Goal: Check status: Check status

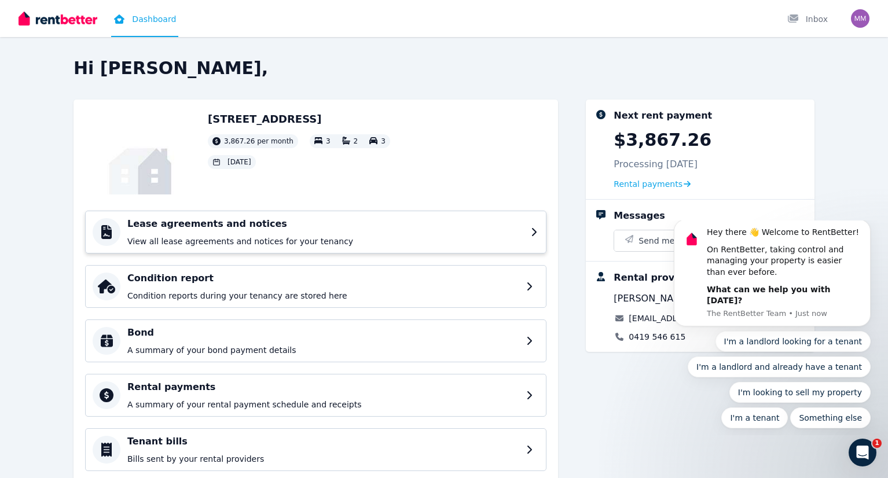
click at [174, 233] on div "Lease agreements and notices View all lease agreements and notices for your ten…" at bounding box center [325, 232] width 396 height 30
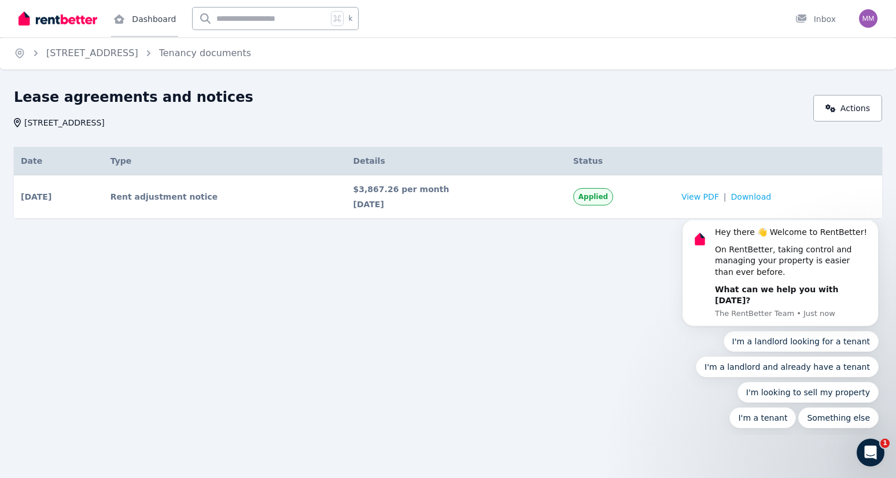
click at [134, 13] on link "Dashboard" at bounding box center [144, 18] width 67 height 37
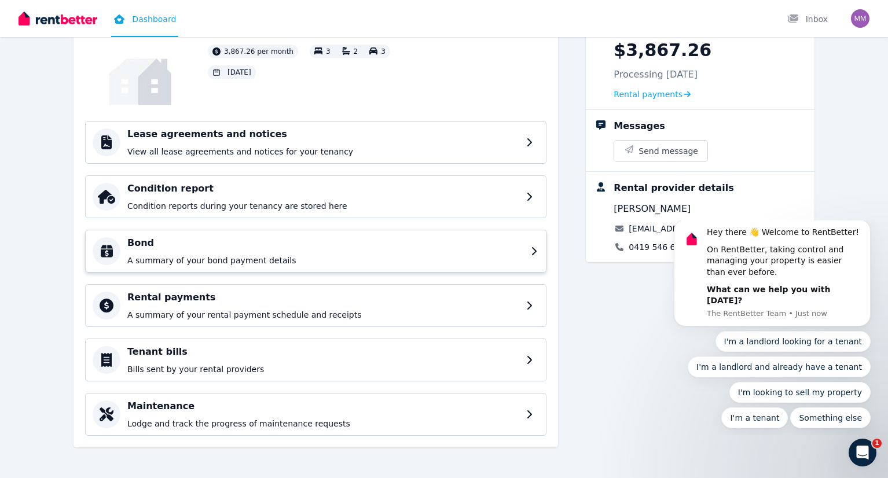
scroll to position [89, 0]
click at [661, 313] on div "Next rent payment $3,867.26 Processing 15 Sept 2025 Rental payments Messages Se…" at bounding box center [700, 234] width 229 height 449
click at [854, 451] on icon "Open Intercom Messenger" at bounding box center [860, 451] width 19 height 19
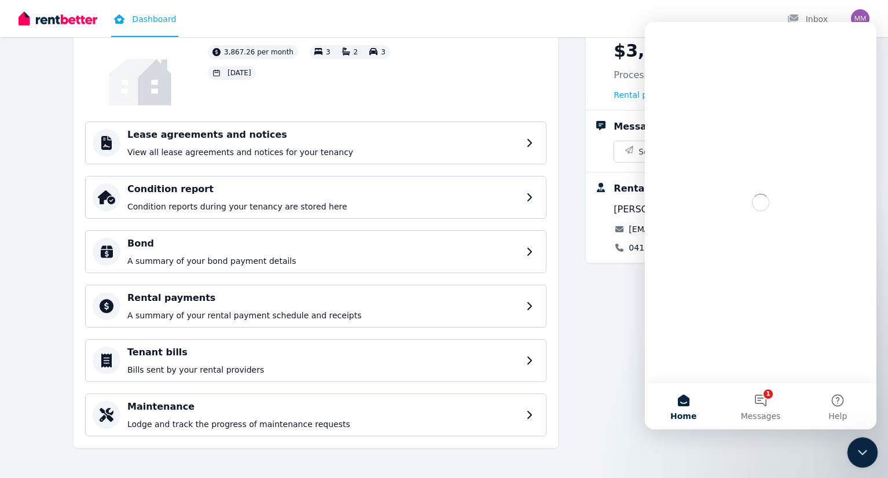
scroll to position [0, 0]
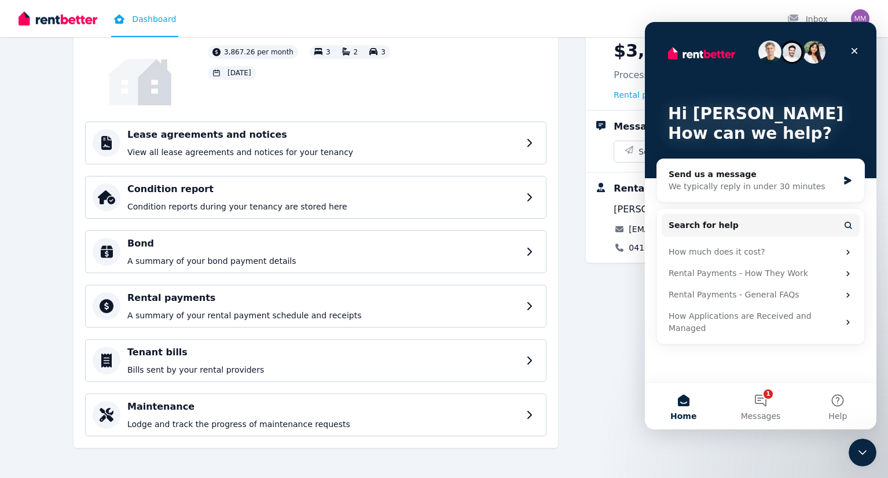
click at [814, 452] on div "Next rent payment $3,867.26 Processing 15 Sept 2025 Rental payments Messages Se…" at bounding box center [700, 234] width 229 height 449
click at [858, 52] on icon "Close" at bounding box center [853, 50] width 9 height 9
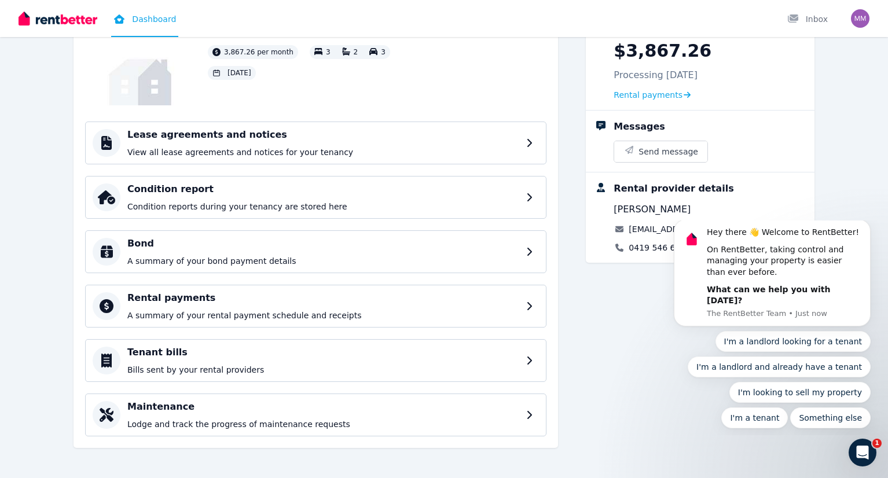
click at [634, 315] on div "Next rent payment $3,867.26 Processing 15 Sept 2025 Rental payments Messages Se…" at bounding box center [700, 234] width 229 height 449
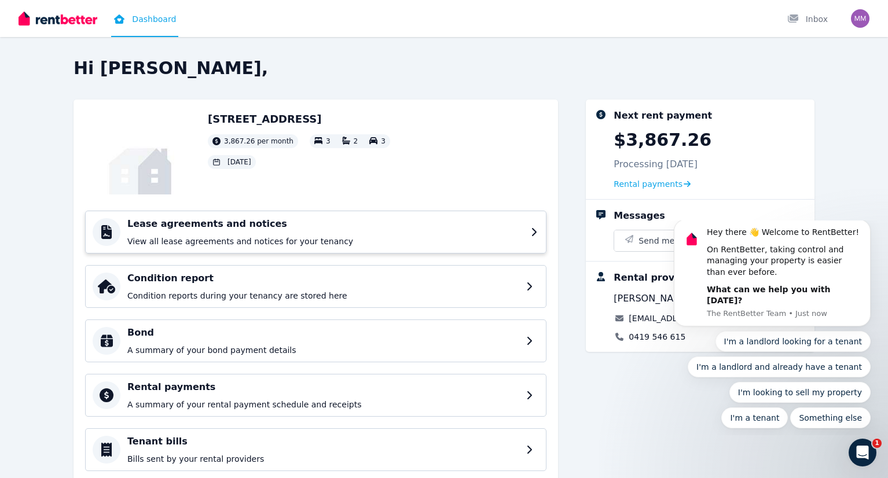
click at [245, 234] on div "Lease agreements and notices View all lease agreements and notices for your ten…" at bounding box center [325, 232] width 396 height 30
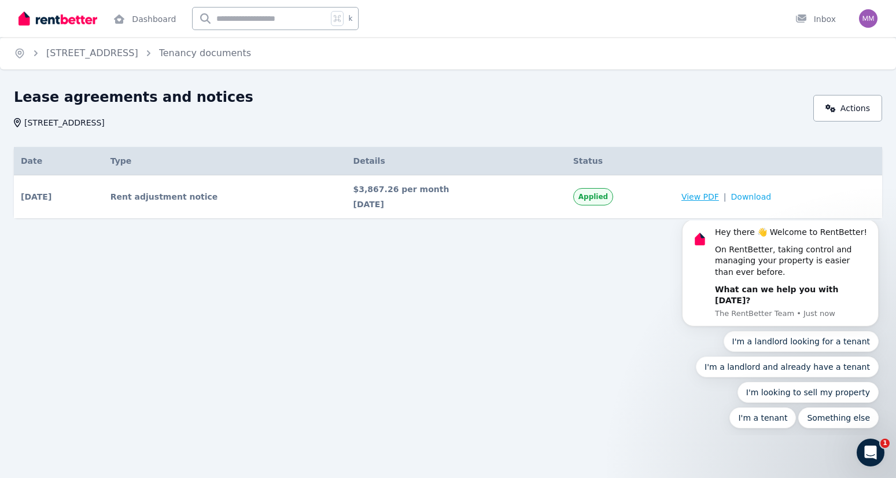
click at [689, 194] on span "View PDF" at bounding box center [701, 197] width 38 height 12
click at [251, 53] on link "Tenancy documents" at bounding box center [205, 52] width 92 height 11
click at [150, 17] on link "Dashboard" at bounding box center [144, 18] width 67 height 37
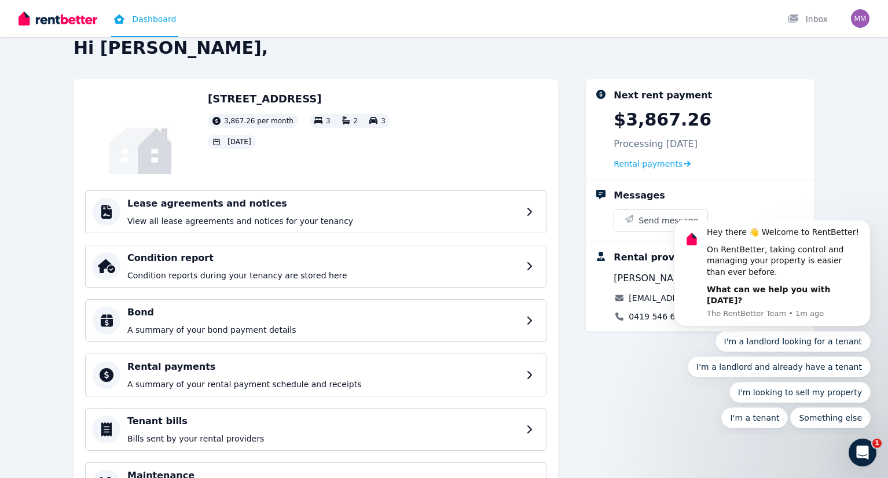
scroll to position [58, 0]
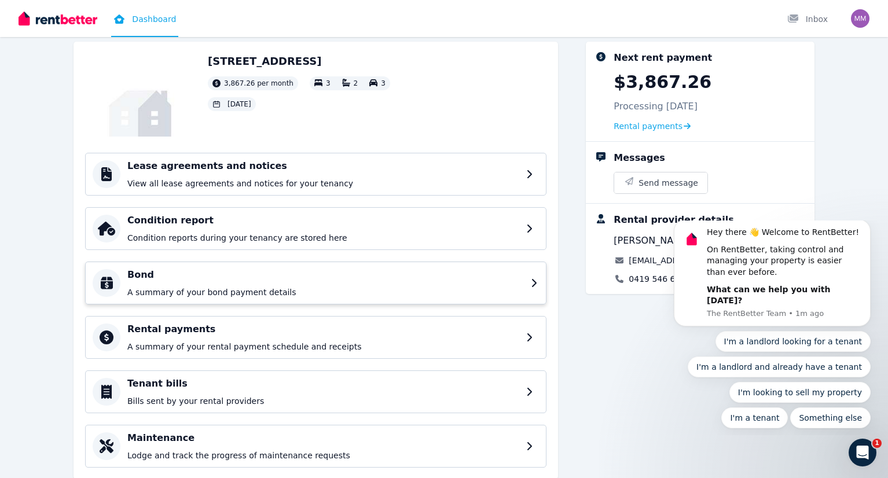
click at [273, 269] on h4 "Bond" at bounding box center [325, 275] width 396 height 14
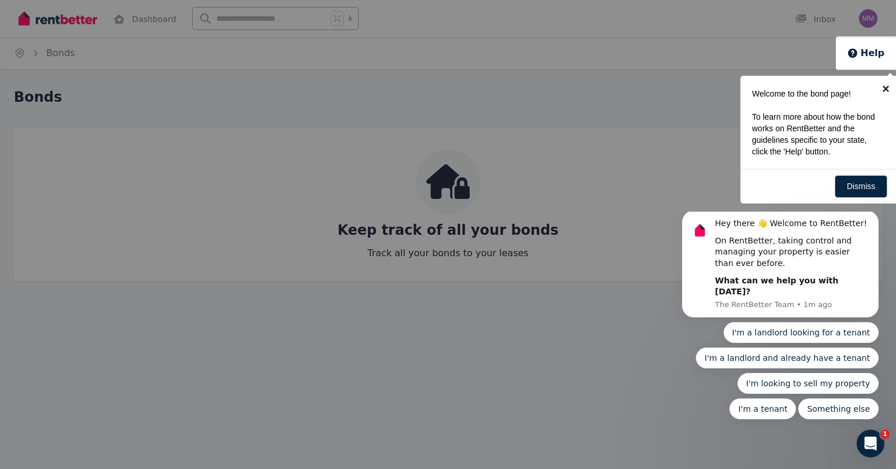
click at [884, 91] on link "×" at bounding box center [886, 89] width 26 height 26
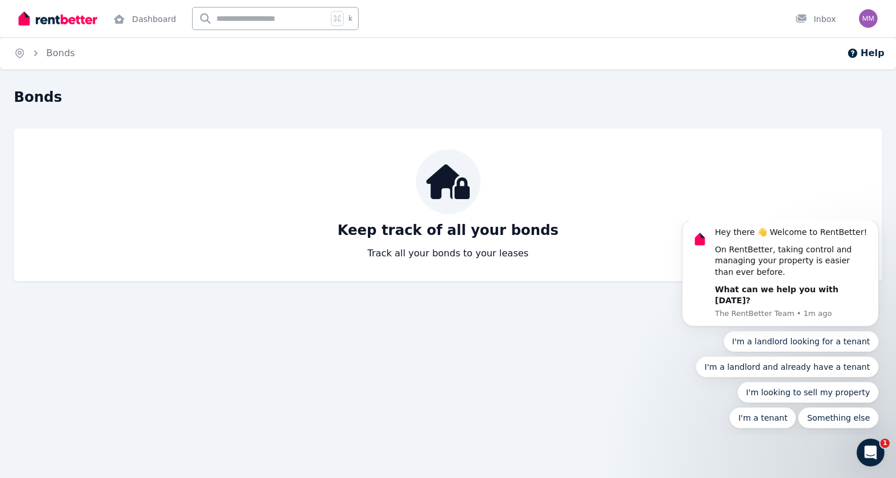
click at [613, 335] on div "Home Bonds Help Bonds Keep track of all your bonds Track all your bonds to your…" at bounding box center [448, 239] width 896 height 478
click at [150, 22] on link "Dashboard" at bounding box center [144, 18] width 67 height 37
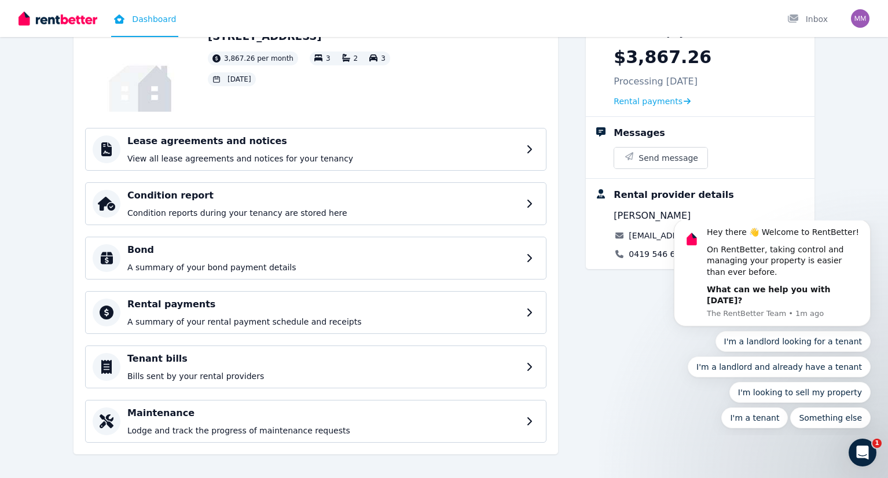
scroll to position [84, 0]
click at [291, 324] on p "A summary of your rental payment schedule and receipts" at bounding box center [325, 321] width 396 height 12
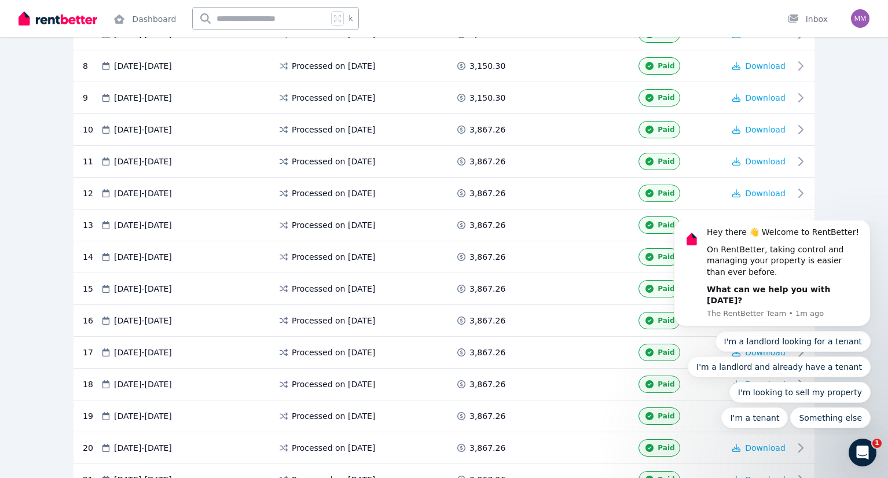
scroll to position [736, 0]
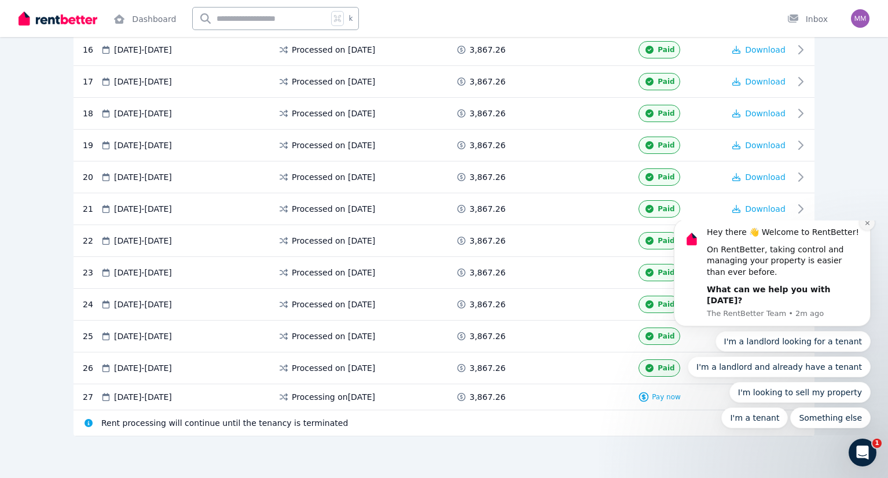
click at [866, 225] on icon "Dismiss notification" at bounding box center [867, 223] width 4 height 4
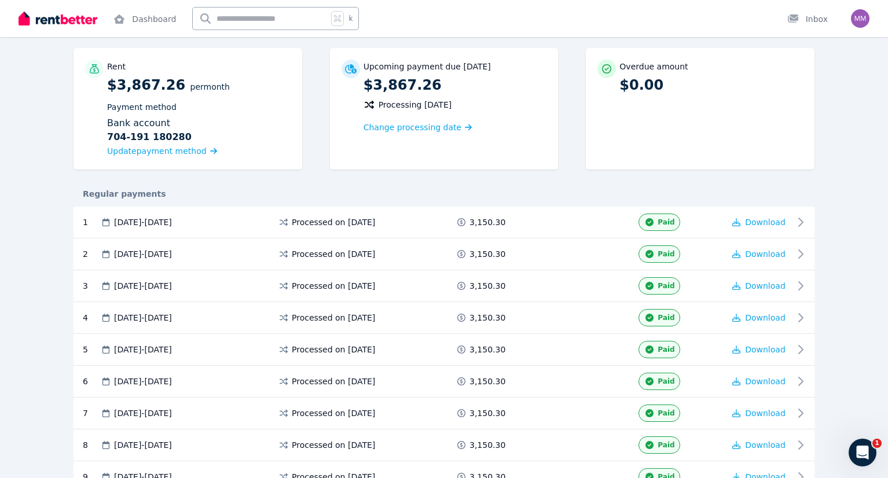
scroll to position [0, 0]
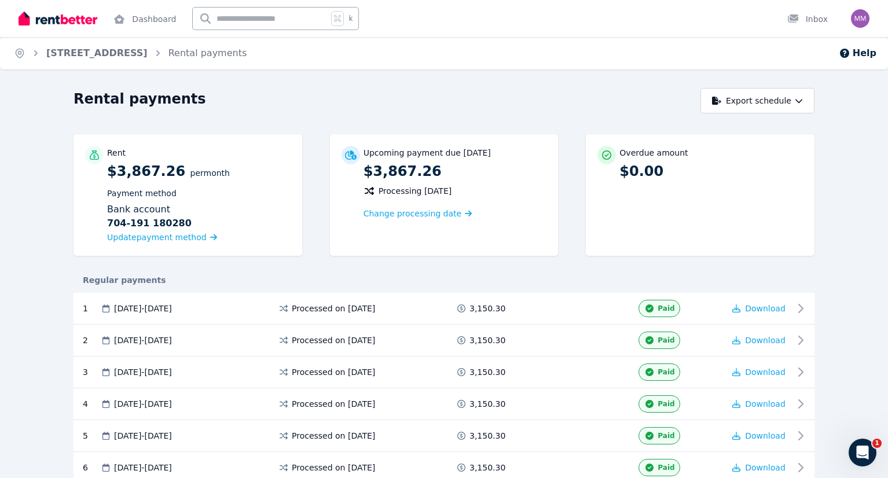
click at [64, 24] on img at bounding box center [58, 18] width 79 height 17
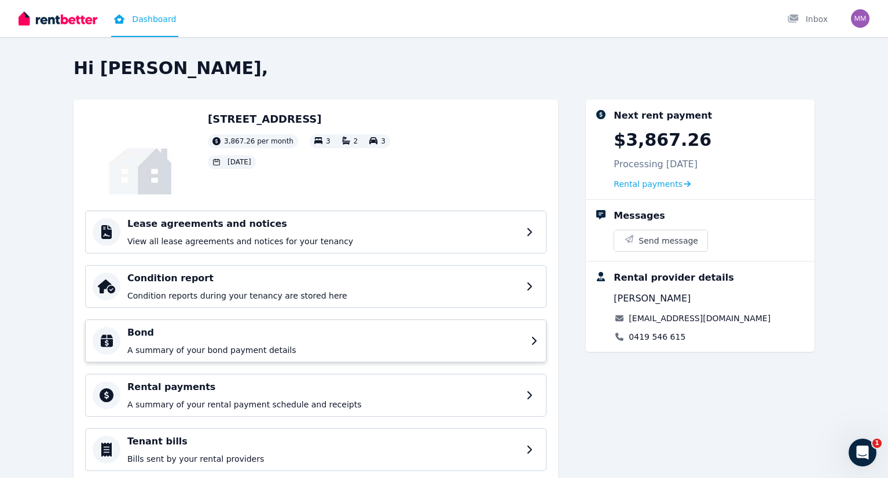
click at [287, 333] on h4 "Bond" at bounding box center [325, 333] width 396 height 14
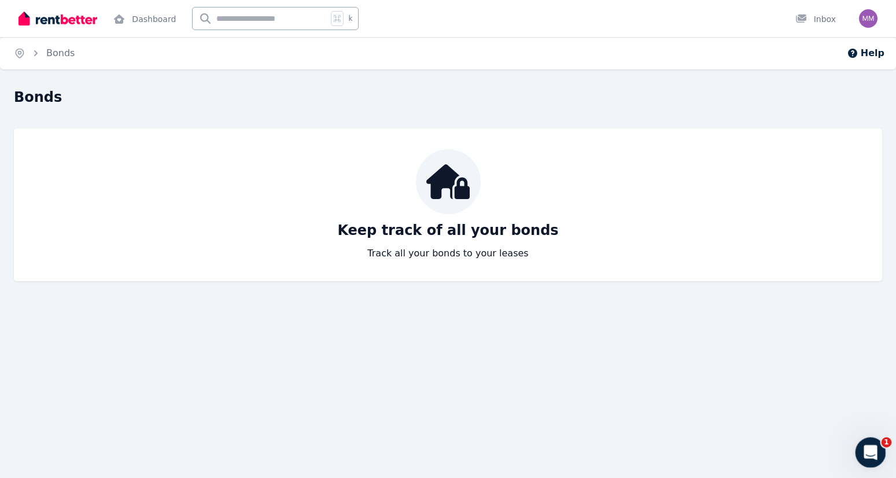
click at [872, 456] on icon "Open Intercom Messenger" at bounding box center [869, 451] width 19 height 19
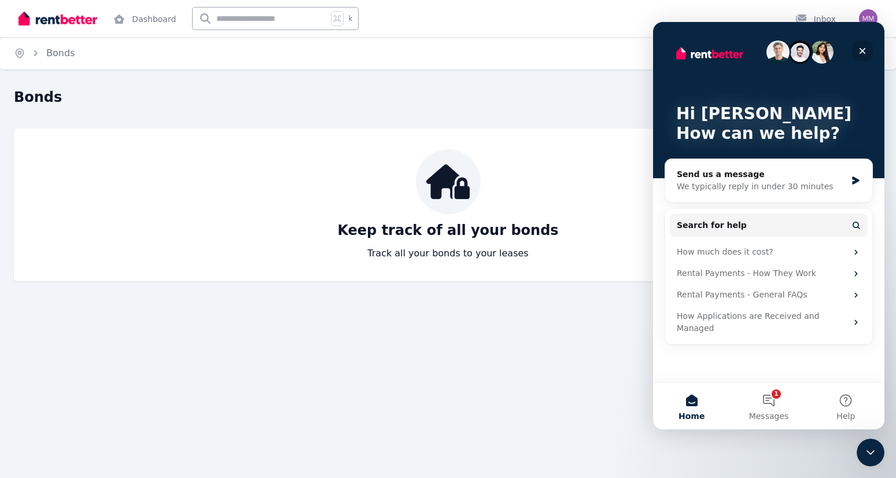
click at [863, 49] on icon "Close" at bounding box center [862, 50] width 9 height 9
